Goal: Transaction & Acquisition: Subscribe to service/newsletter

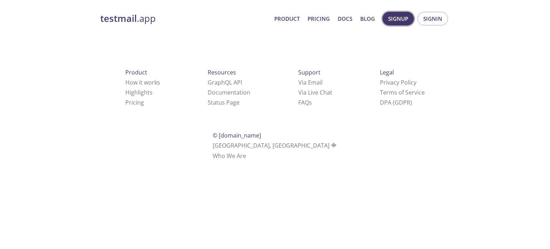
click at [407, 19] on span "Signup" at bounding box center [398, 18] width 20 height 9
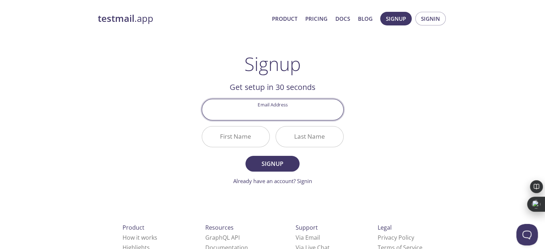
click at [282, 114] on input "Email Address" at bounding box center [272, 109] width 141 height 20
type input "[EMAIL_ADDRESS][DOMAIN_NAME]"
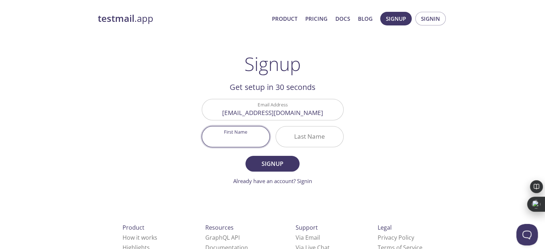
click at [248, 140] on input "First Name" at bounding box center [235, 136] width 67 height 20
type input "Jagdish"
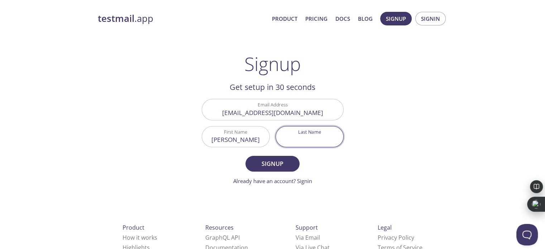
click at [299, 136] on input "Last Name" at bounding box center [309, 136] width 67 height 20
type input "Sahu"
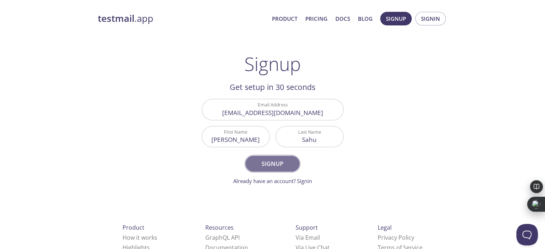
click at [287, 166] on span "Signup" at bounding box center [272, 164] width 38 height 10
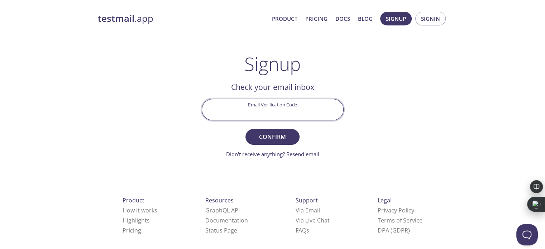
click at [256, 110] on input "Email Verification Code" at bounding box center [272, 109] width 141 height 20
paste input "7HZ953F"
type input "7HZ953F"
click at [245, 129] on button "Confirm" at bounding box center [272, 137] width 54 height 16
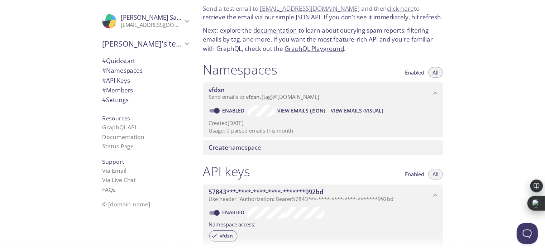
scroll to position [29, 0]
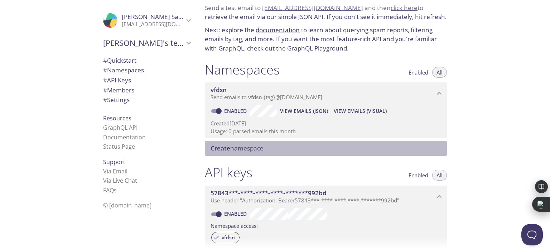
click at [221, 148] on span "Create" at bounding box center [221, 148] width 20 height 8
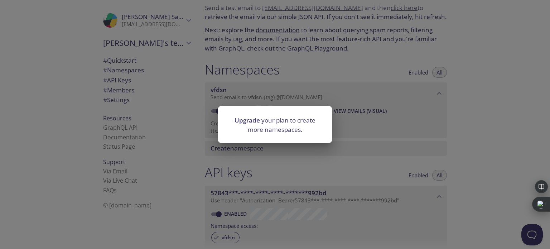
click at [258, 122] on link "Upgrade" at bounding box center [247, 120] width 25 height 8
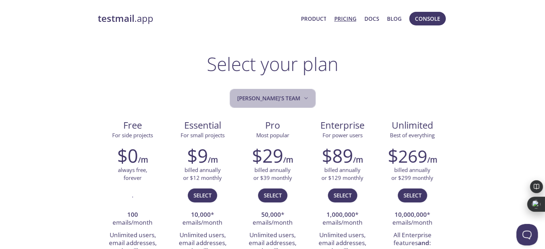
click at [302, 99] on icon "Jagdish's team" at bounding box center [305, 98] width 7 height 7
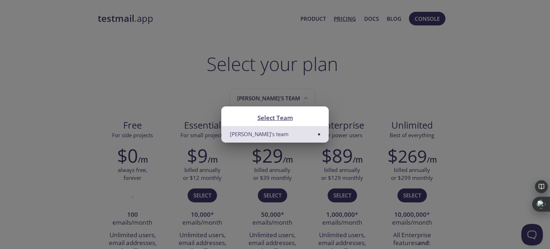
click at [389, 78] on div "Select Team Jagdish's team" at bounding box center [275, 124] width 550 height 249
